Goal: Task Accomplishment & Management: Complete application form

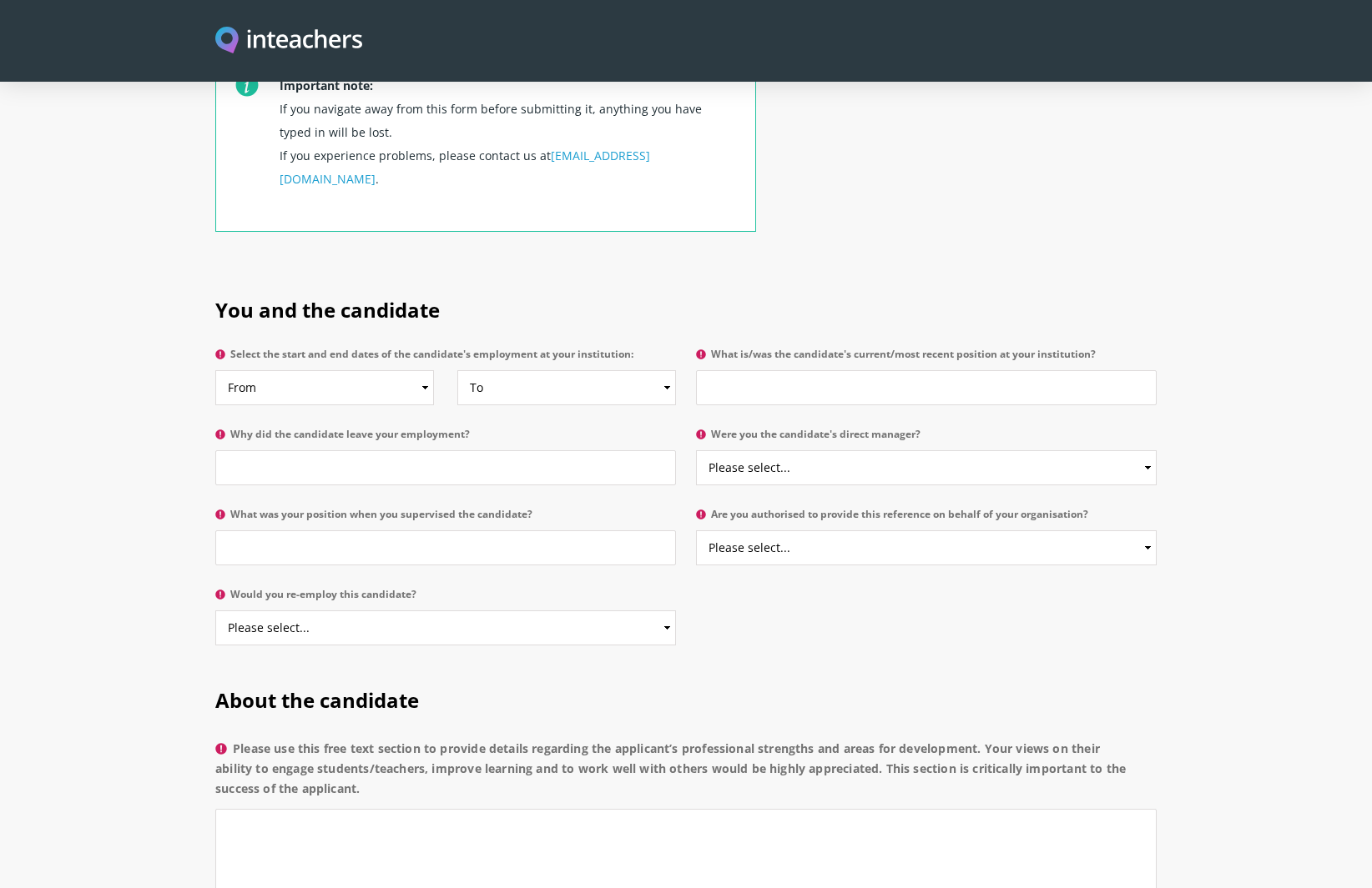
scroll to position [668, 0]
click at [394, 370] on select "From 2025 2024 2023 2022 2021 2020 2019 2018 2017 2016 2015 2014 2013 2012 2011…" at bounding box center [324, 388] width 219 height 35
select select "2023"
click at [482, 370] on select "To Currently 2025 2024 2023 2022 2021 2020 2019 2018 2017 2016 2015 2014 2013 2…" at bounding box center [567, 388] width 219 height 35
select select "2025"
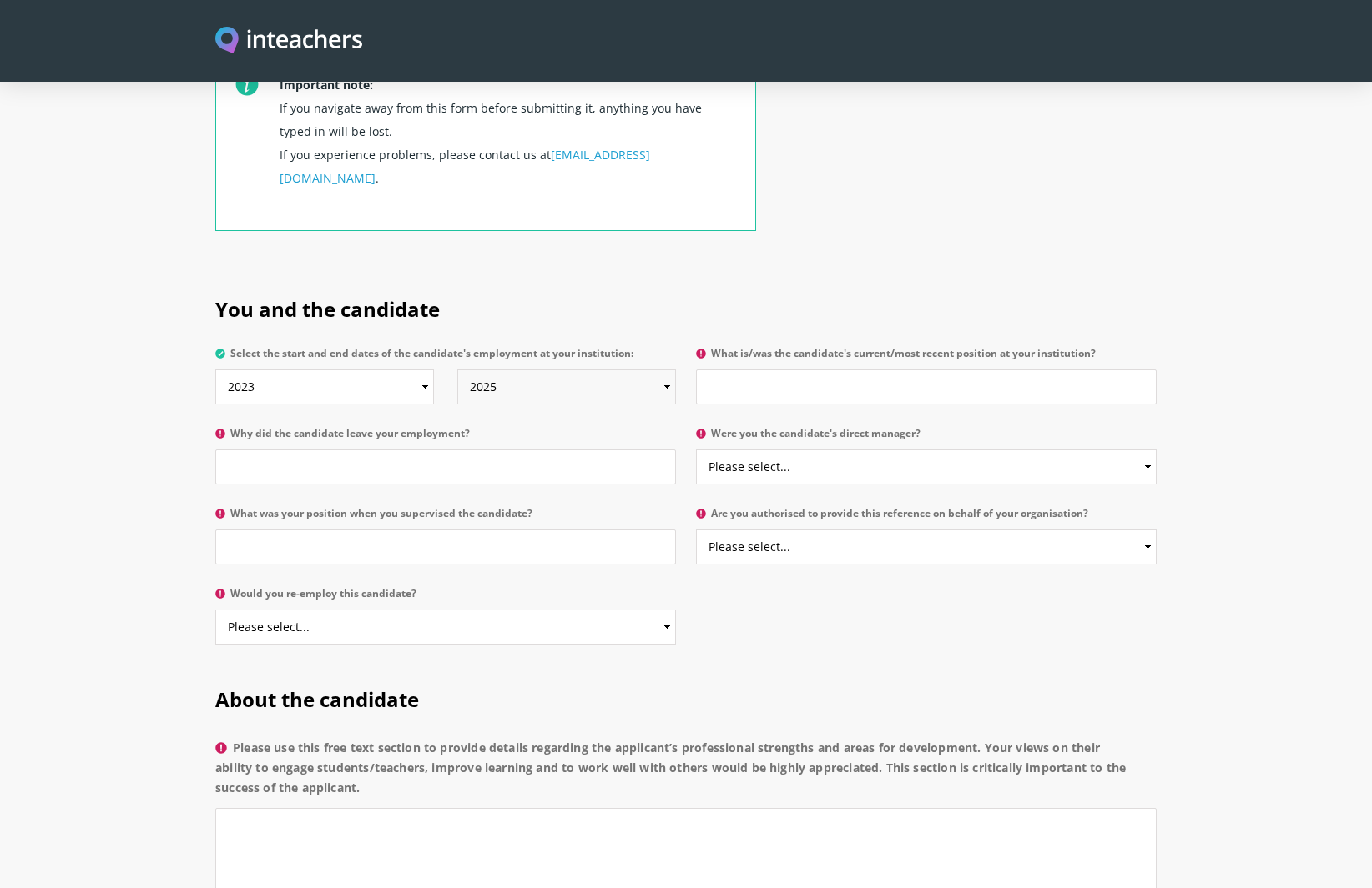
scroll to position [662, 0]
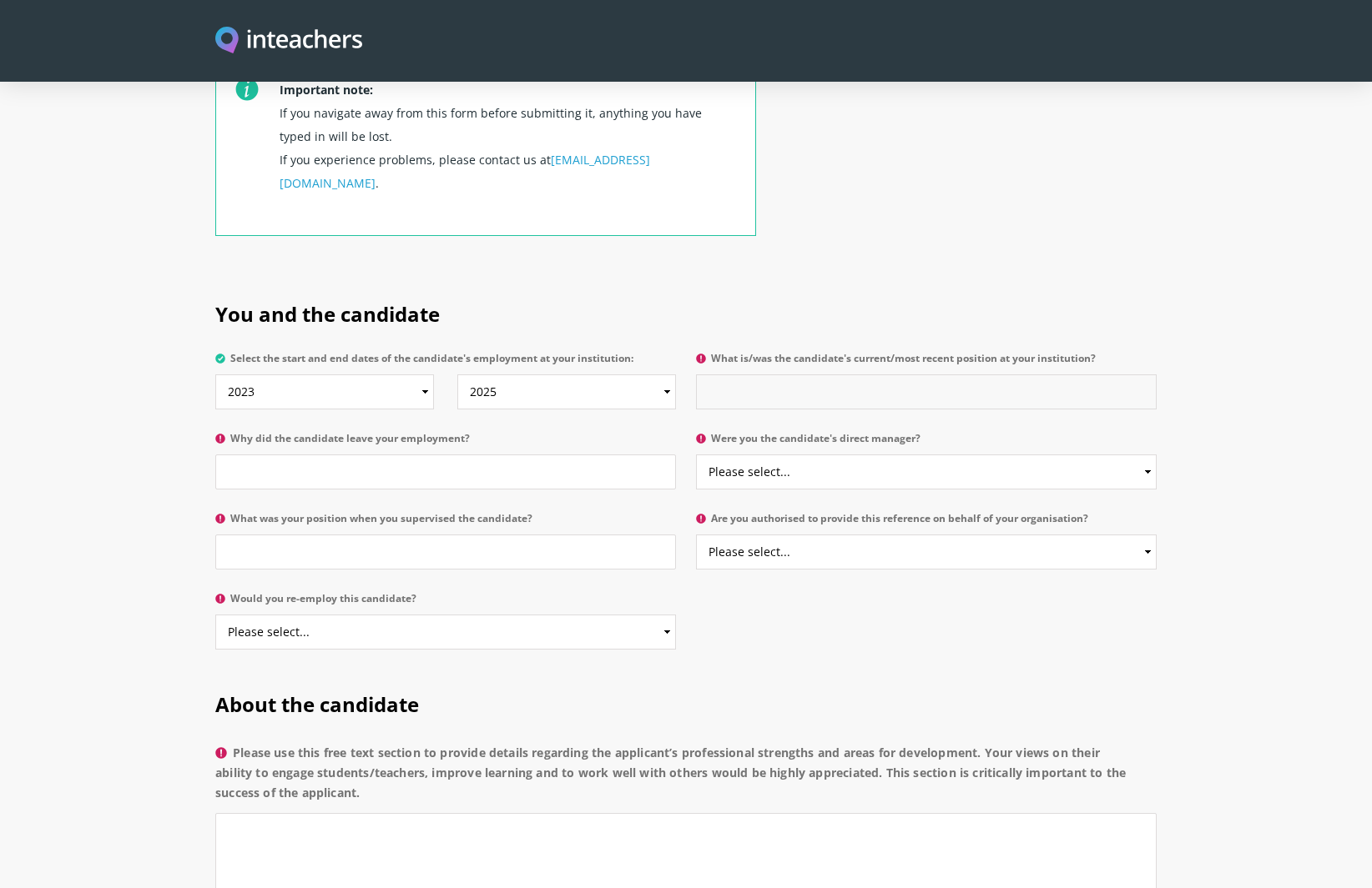
click at [708, 374] on input "What is/was the candidate's current/most recent position at your institution?" at bounding box center [926, 392] width 460 height 35
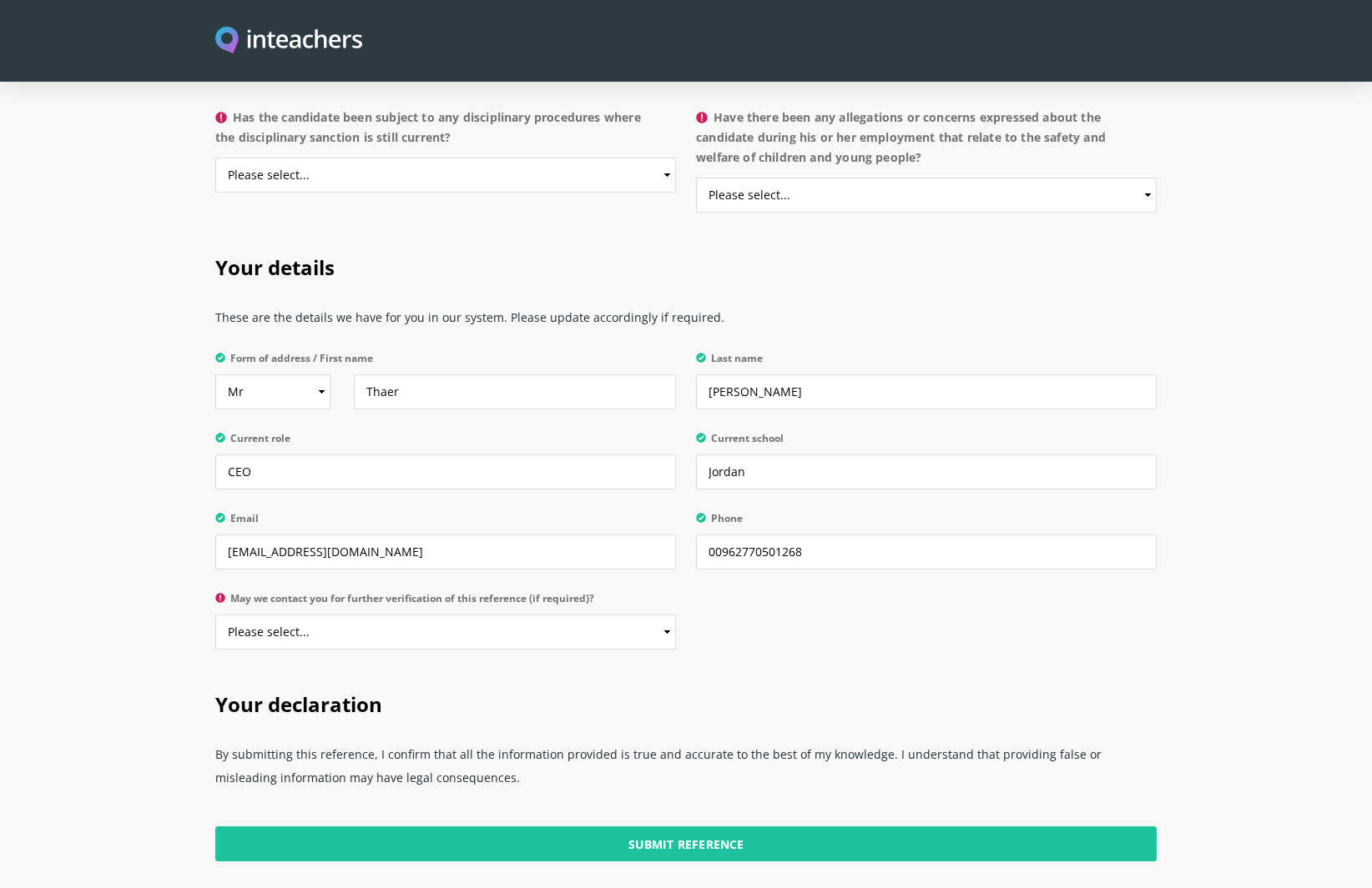
scroll to position [2981, 0]
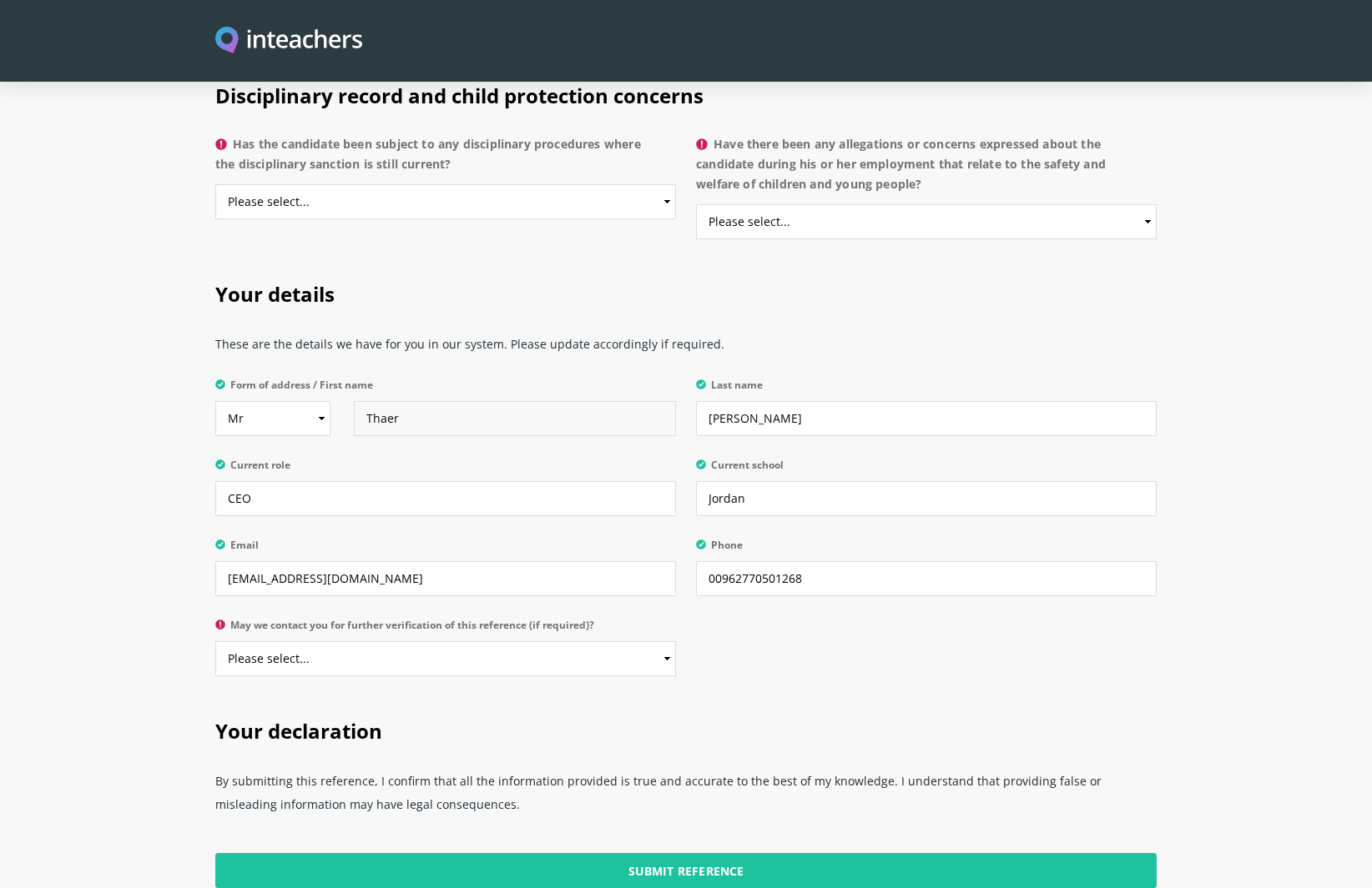
click at [392, 402] on input "Thaer" at bounding box center [515, 419] width 322 height 35
type input "Thair"
click at [554, 641] on select "Please select... Yes No" at bounding box center [445, 659] width 460 height 35
select select "Yes"
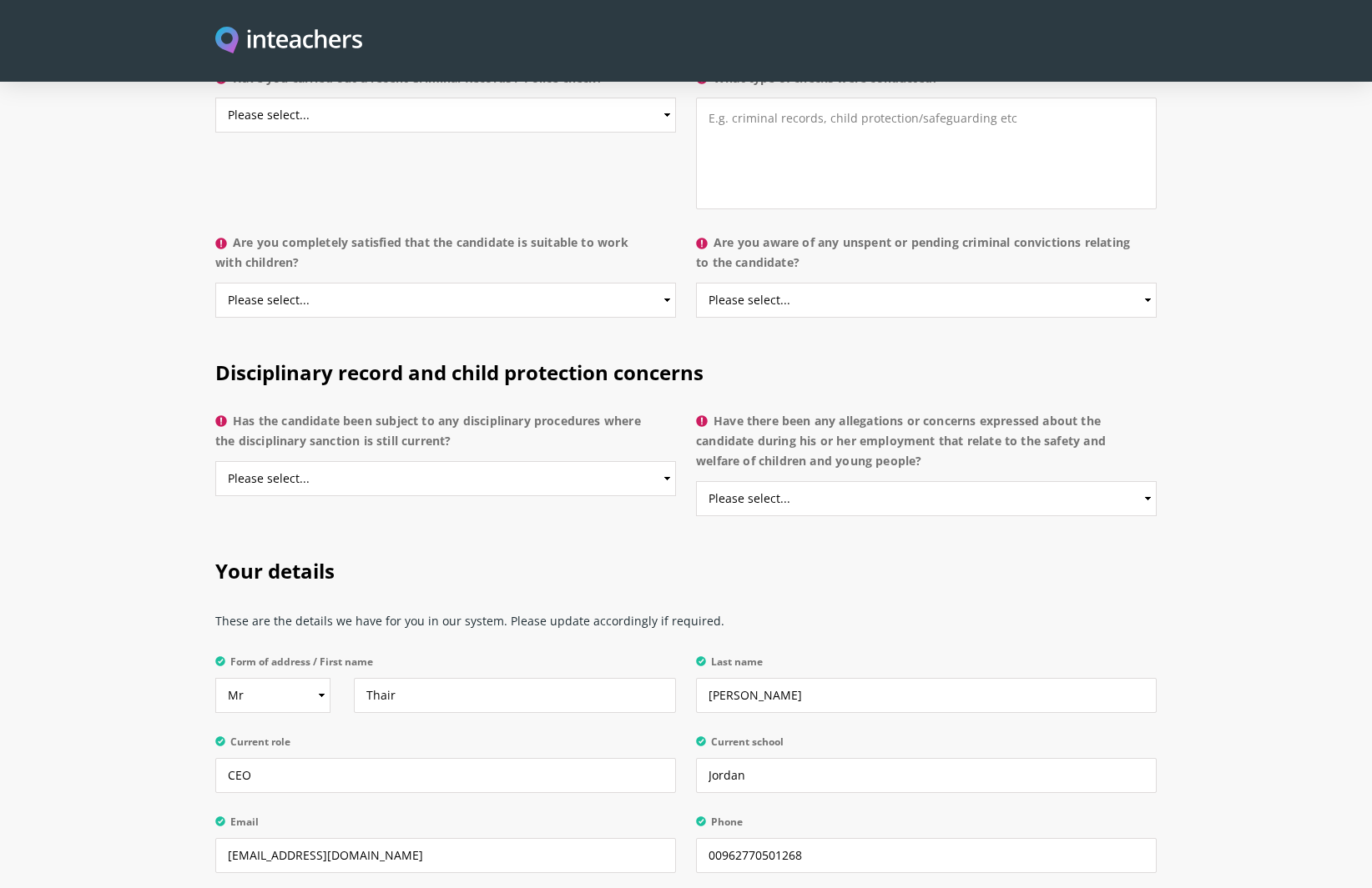
scroll to position [2706, 0]
click at [770, 479] on select "Please select... Yes No Do not know" at bounding box center [926, 497] width 460 height 35
select select "No"
click at [557, 458] on select "Please select... Yes No Do not know" at bounding box center [445, 476] width 460 height 35
select select "No"
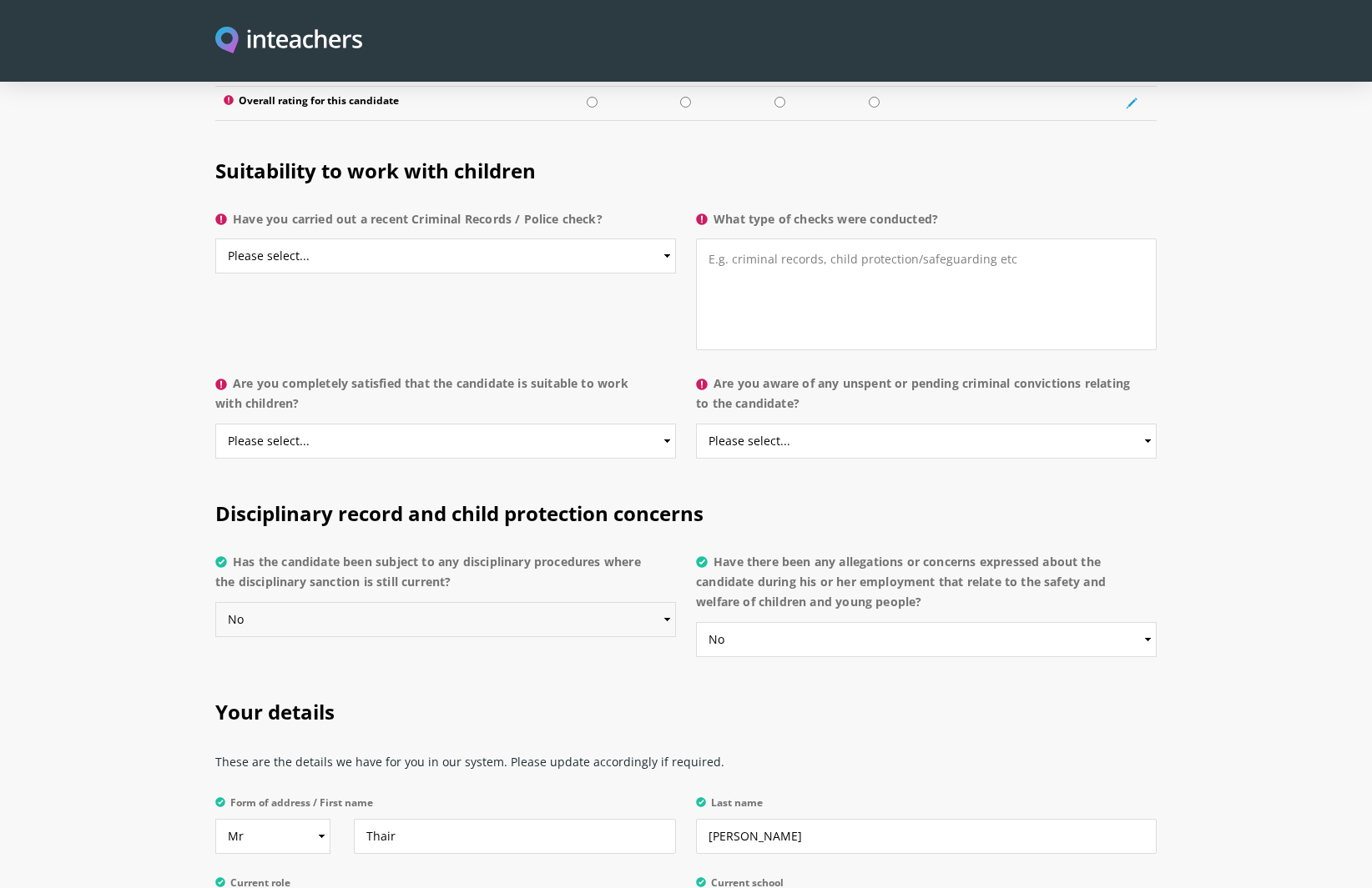
scroll to position [2558, 0]
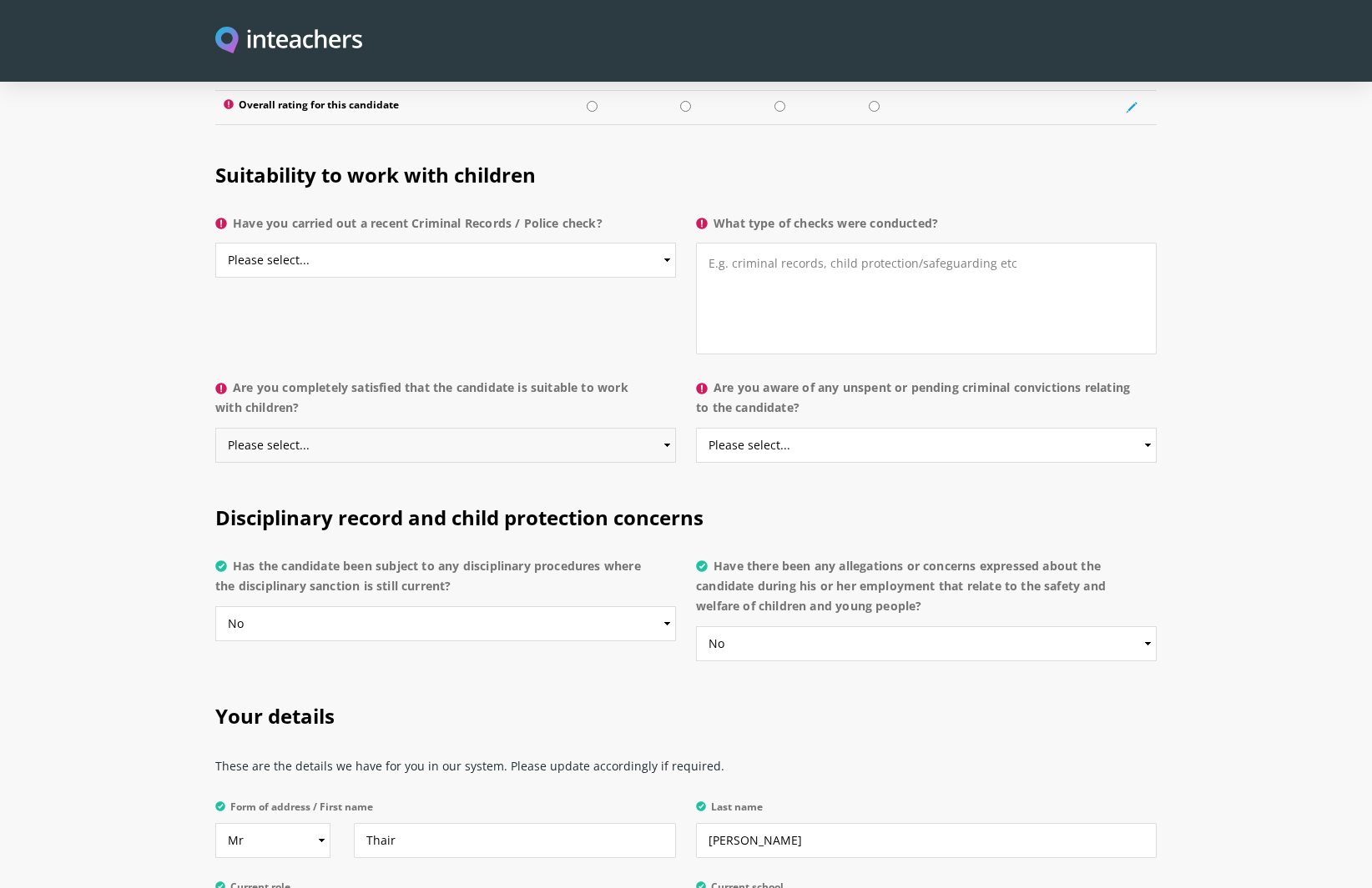
click at [560, 428] on select "Please select... Yes No Do not know" at bounding box center [445, 445] width 460 height 35
select select "Yes"
